Goal: Check status

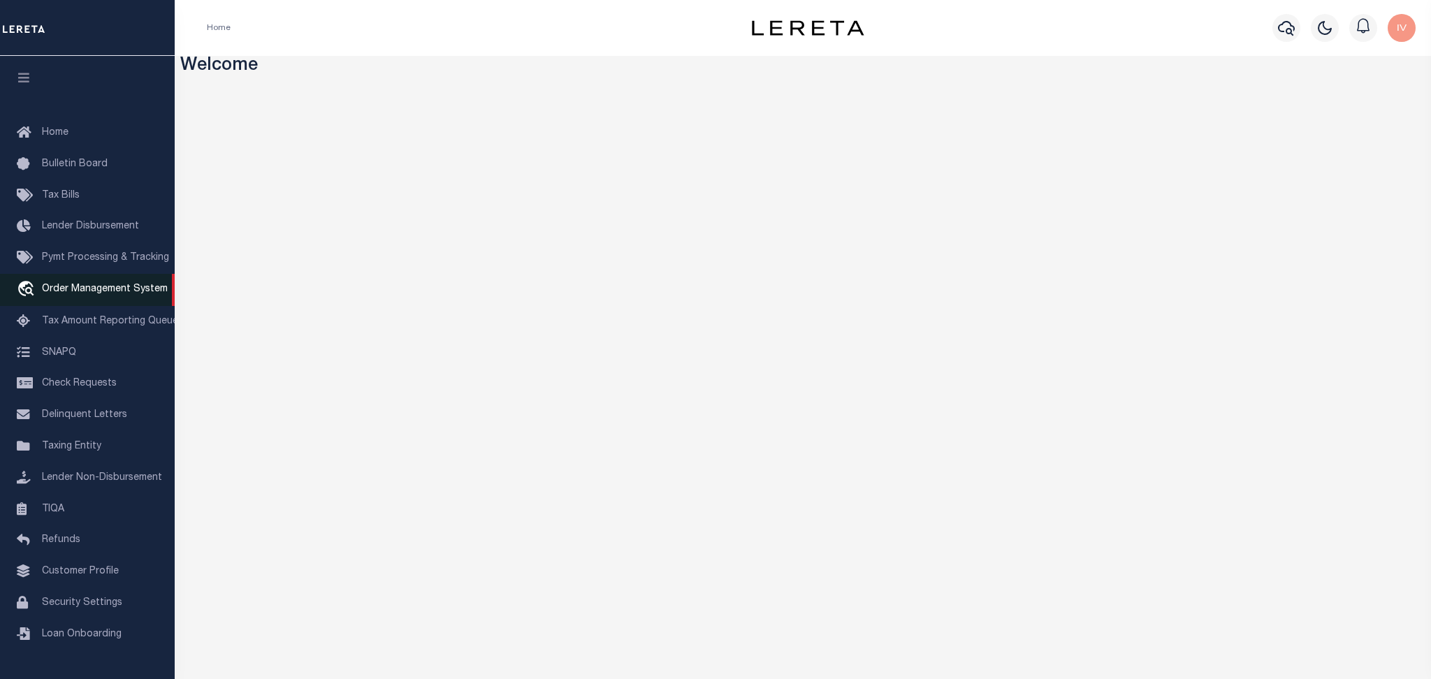
click at [72, 305] on link "travel_explore Order Management System" at bounding box center [87, 290] width 175 height 32
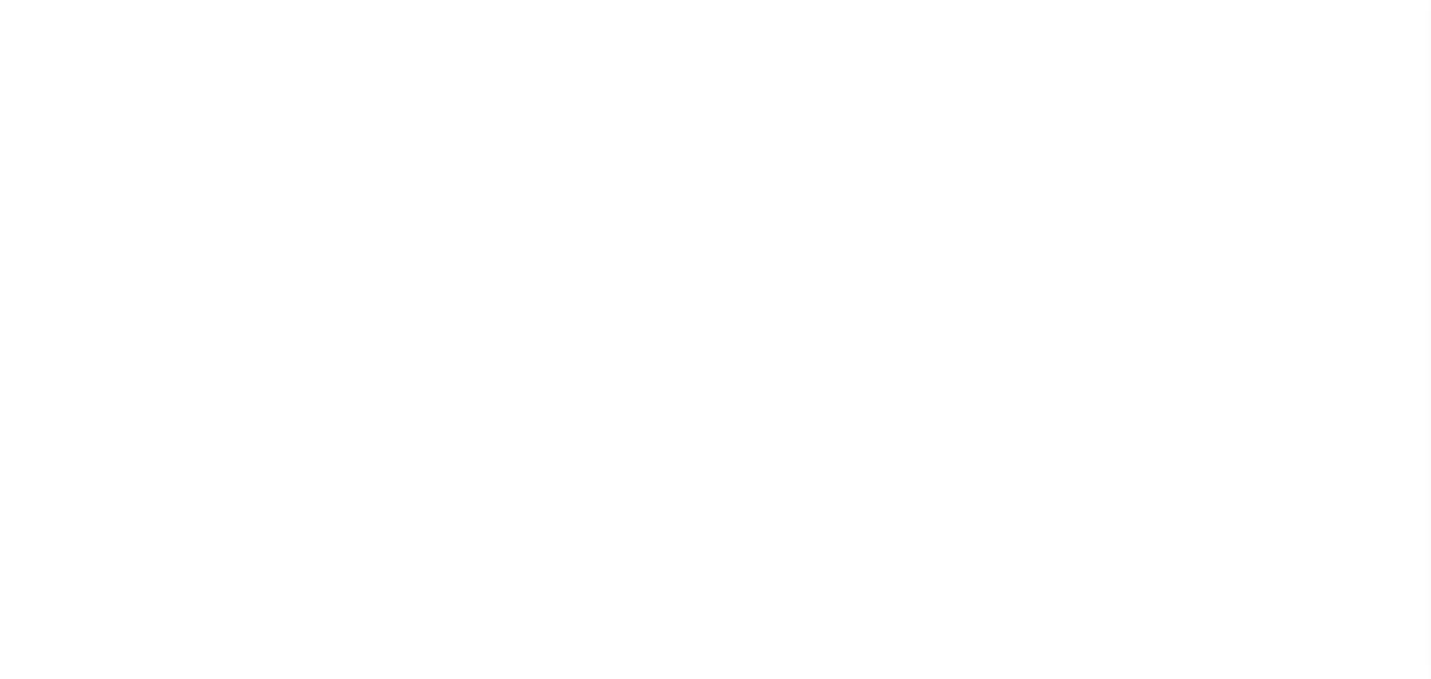
select select "200"
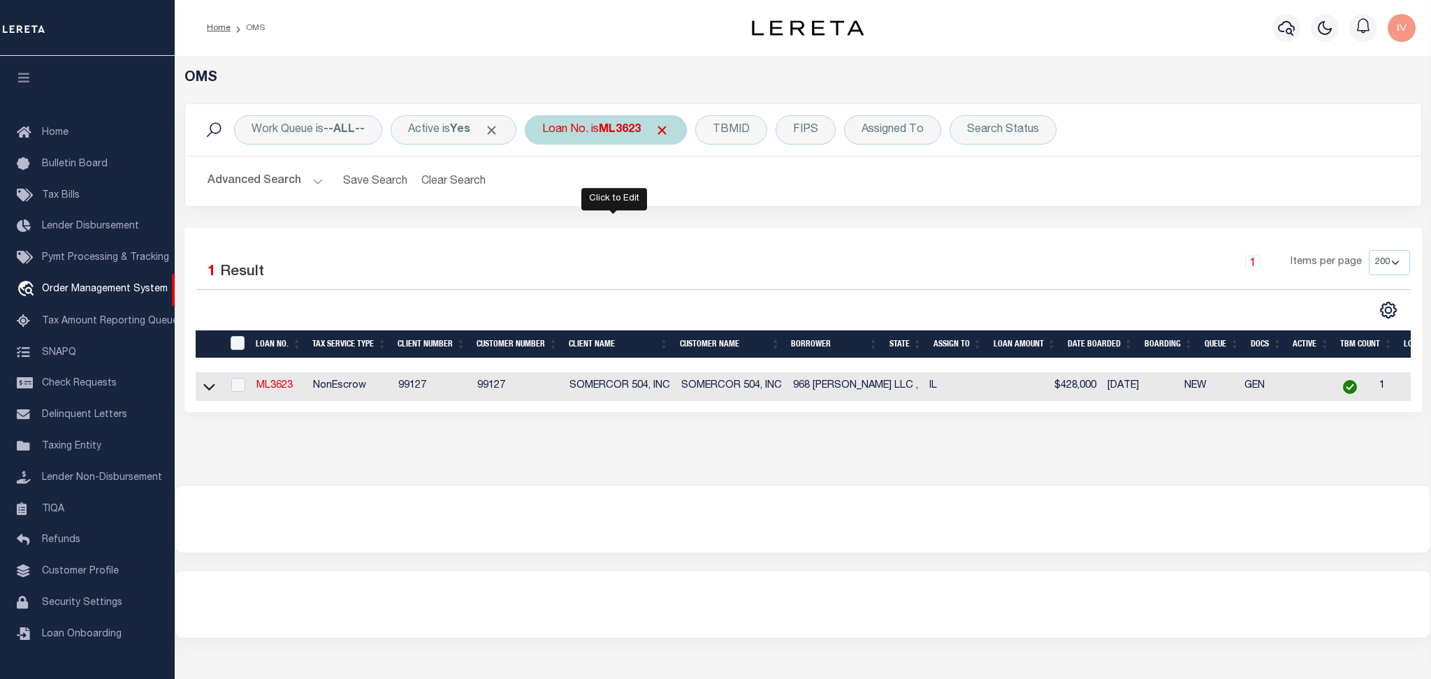
click at [593, 135] on div "Loan No. is ML3623" at bounding box center [606, 129] width 162 height 29
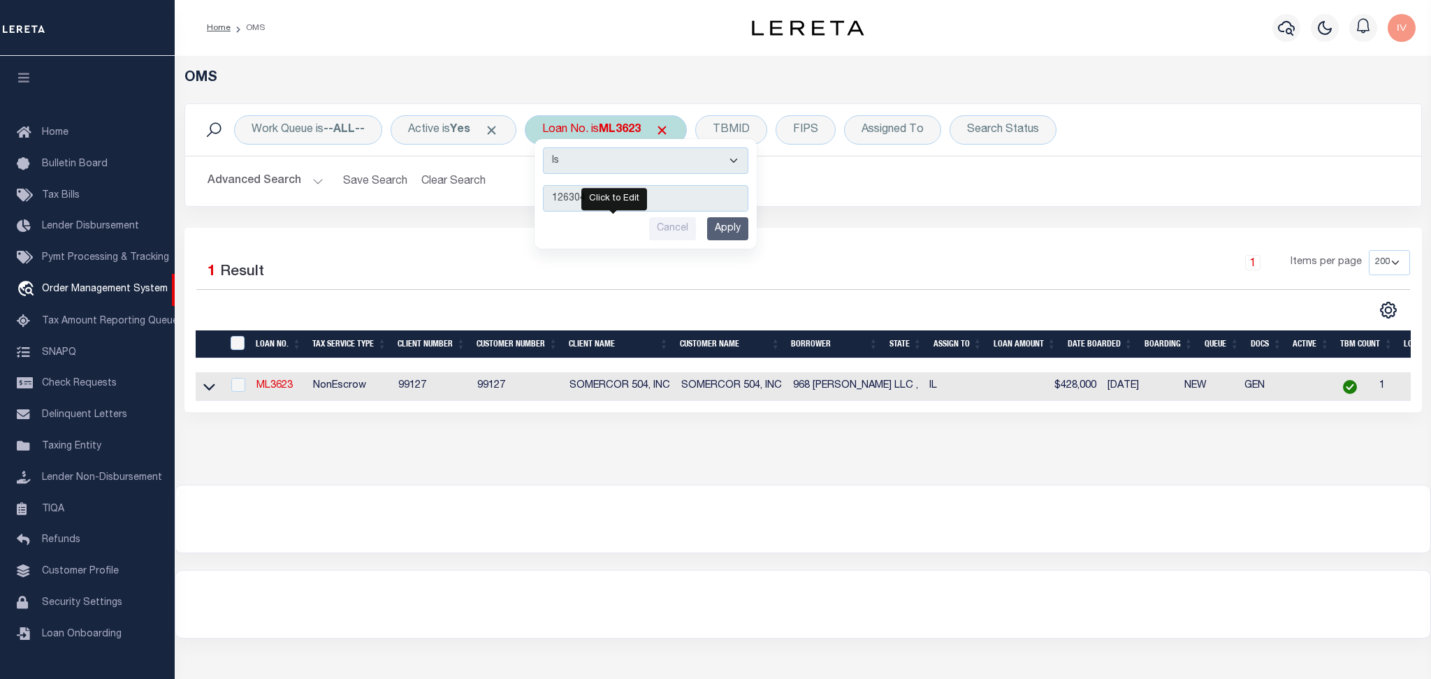
type input "126304"
click at [737, 229] on input "Apply" at bounding box center [727, 228] width 41 height 23
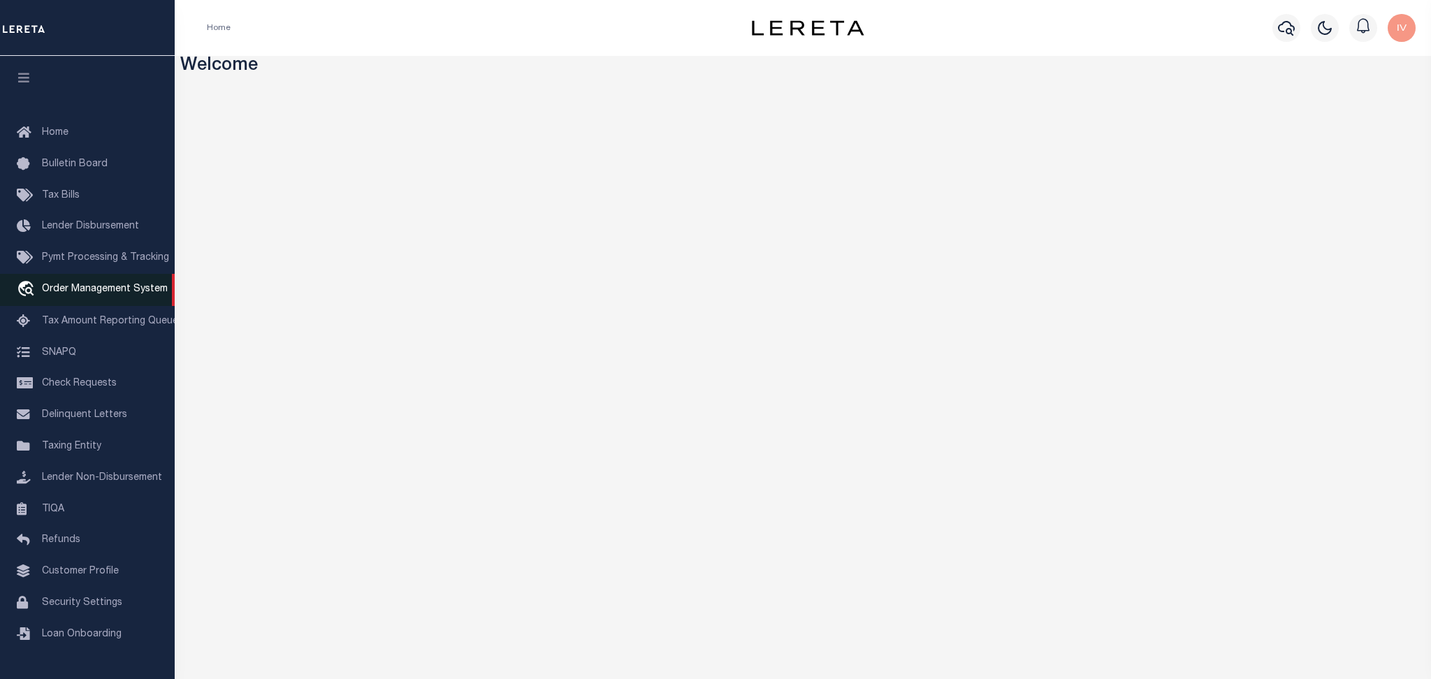
click at [85, 304] on link "travel_explore Order Management System" at bounding box center [87, 290] width 175 height 32
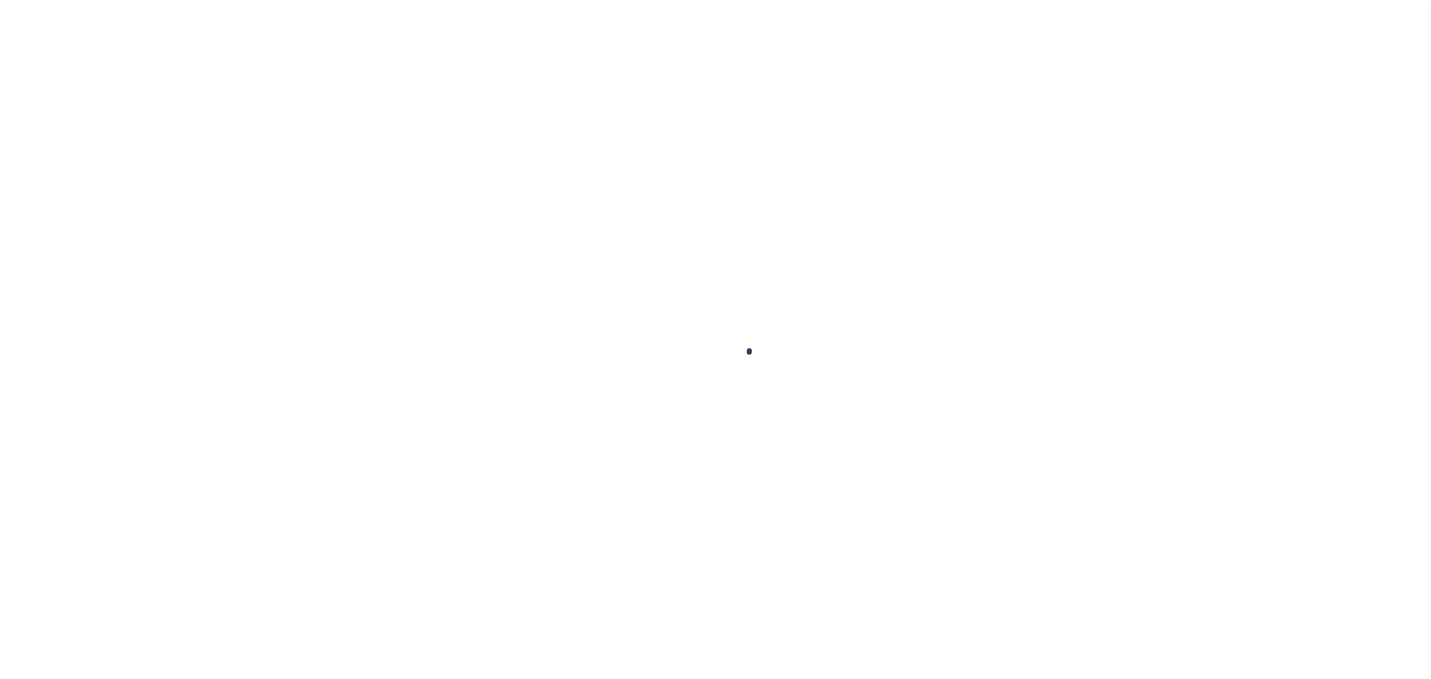
select select "200"
